Goal: Task Accomplishment & Management: Use online tool/utility

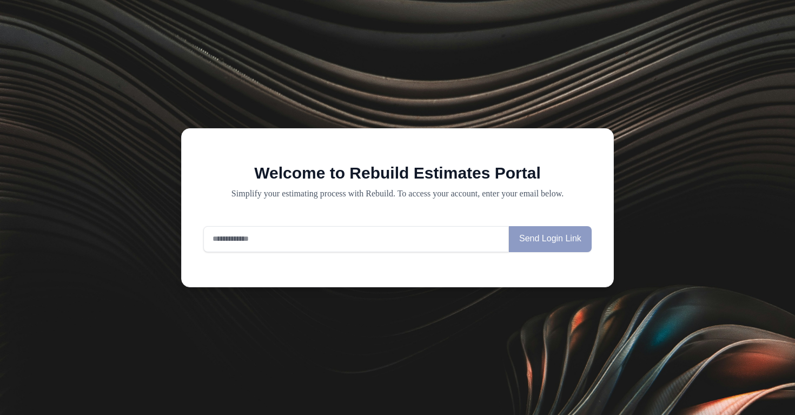
click at [359, 242] on input "email" at bounding box center [356, 239] width 306 height 26
type input "**********"
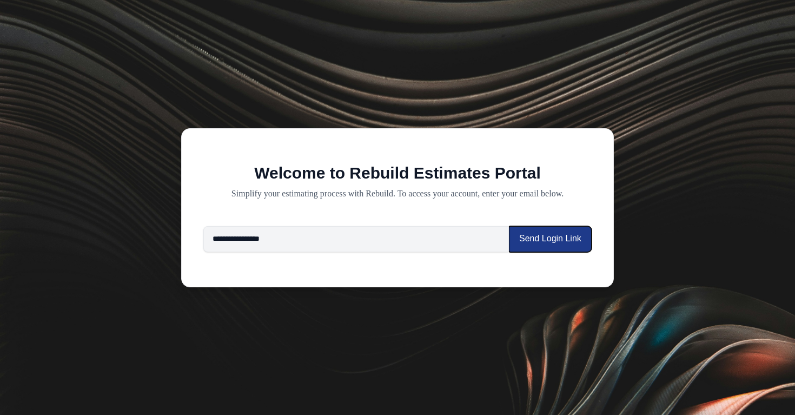
click at [534, 248] on button "Send Login Link" at bounding box center [550, 239] width 83 height 26
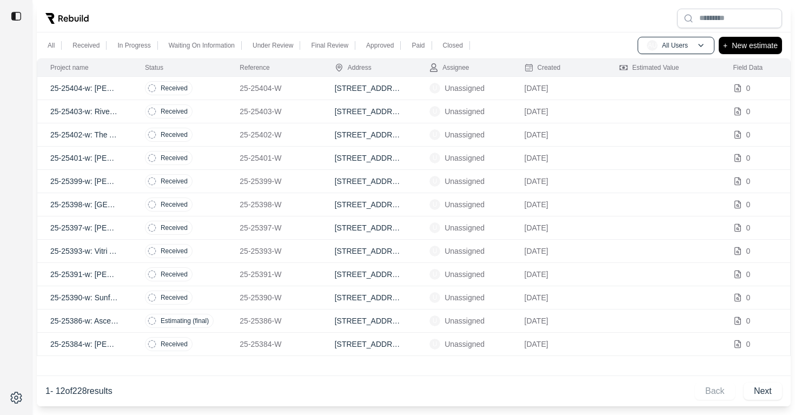
click at [90, 89] on p "25-25404-w: [PERSON_NAME]" at bounding box center [84, 88] width 69 height 11
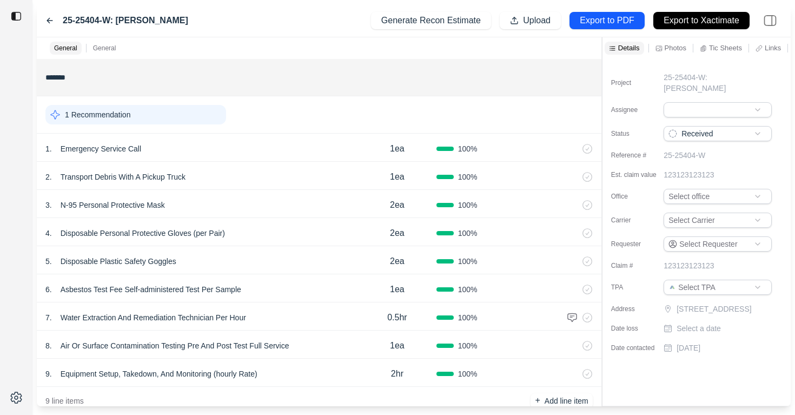
click at [51, 18] on icon at bounding box center [49, 20] width 9 height 9
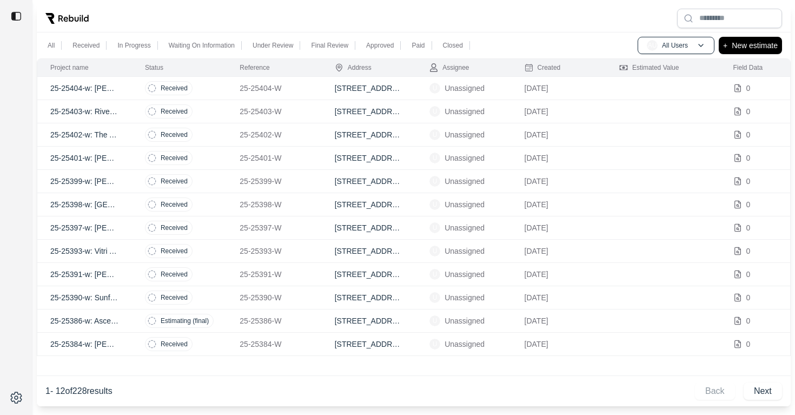
click at [72, 87] on p "25-25404-w: Ryan Jorgensen" at bounding box center [84, 88] width 69 height 11
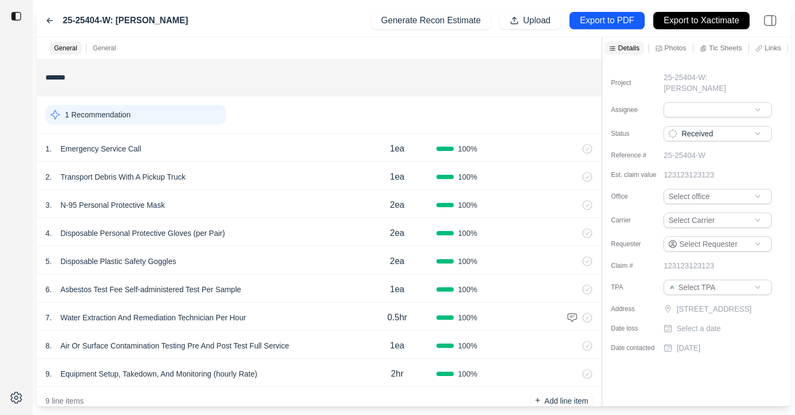
click at [44, 19] on div "25-25404-W: Ryan Jorgensen Generate Recon Estimate Upload Export to PDF Export …" at bounding box center [414, 20] width 754 height 33
click at [50, 24] on icon at bounding box center [49, 20] width 9 height 9
